Goal: Task Accomplishment & Management: Manage account settings

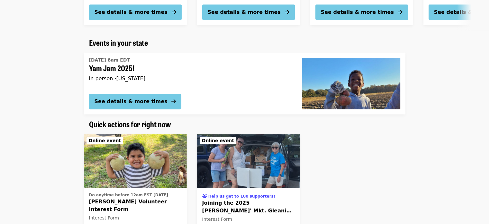
scroll to position [225, 0]
click at [140, 73] on div "[DATE] 8am EDT Yam Jam 2025! In person · [US_STATE]" at bounding box center [190, 71] width 203 height 33
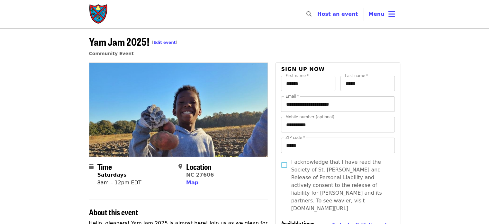
click at [376, 16] on span "Menu" at bounding box center [377, 14] width 16 height 6
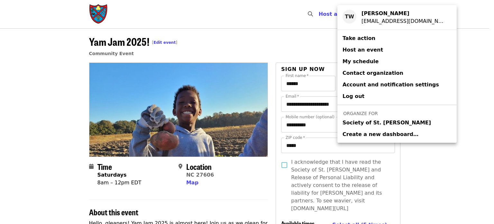
click at [354, 123] on span "Society of St. [PERSON_NAME]" at bounding box center [386, 123] width 88 height 8
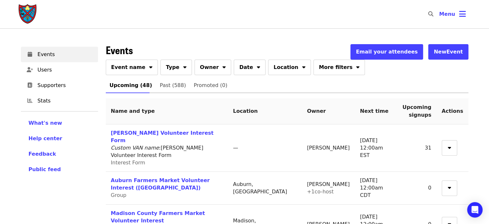
click at [149, 65] on icon "sort-down icon" at bounding box center [150, 66] width 3 height 6
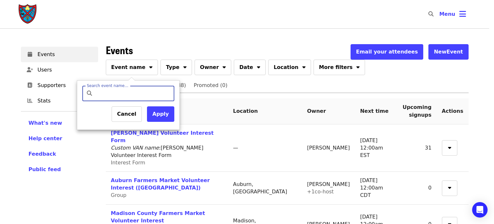
click at [140, 94] on input "Search event name…" at bounding box center [134, 93] width 76 height 15
type input "*******"
click at [162, 118] on button "Apply" at bounding box center [160, 113] width 27 height 15
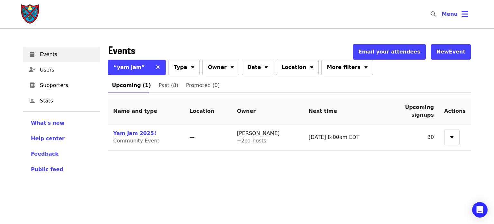
click at [118, 132] on link "Yam Jam 2025!" at bounding box center [134, 133] width 43 height 6
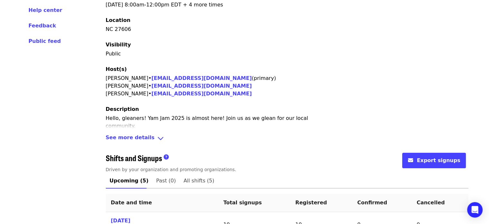
scroll to position [129, 0]
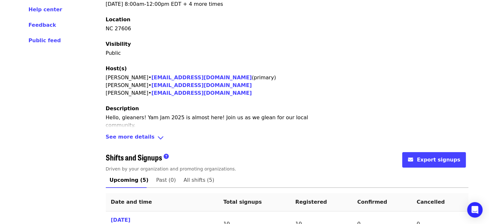
click at [140, 136] on span "See more details" at bounding box center [130, 137] width 49 height 9
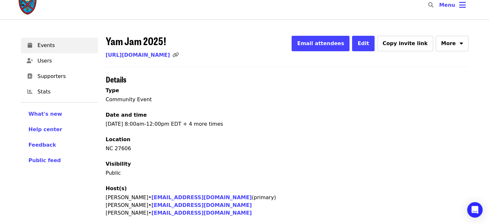
scroll to position [0, 0]
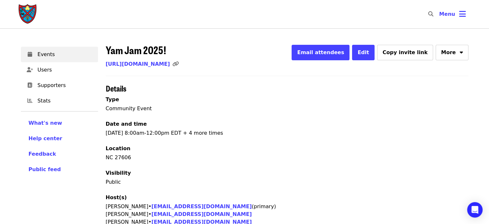
click at [369, 52] on span "Edit" at bounding box center [364, 52] width 12 height 6
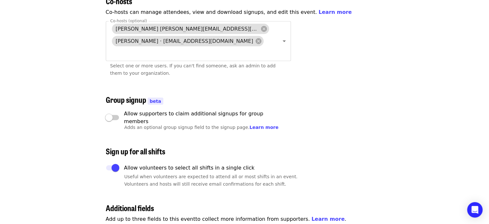
scroll to position [1447, 0]
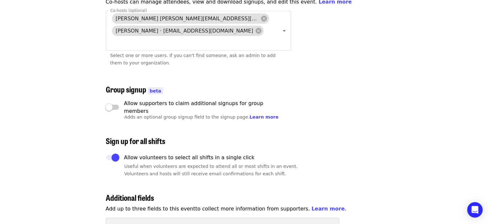
click at [250, 114] on link "Learn more" at bounding box center [264, 116] width 29 height 5
